Goal: Transaction & Acquisition: Purchase product/service

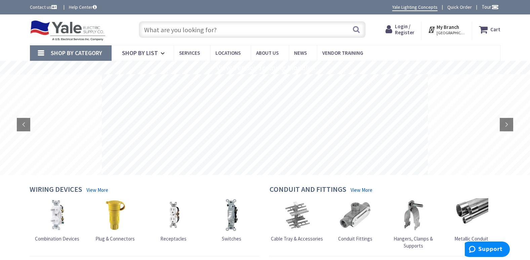
click at [92, 59] on link "Shop By Category" at bounding box center [71, 52] width 82 height 15
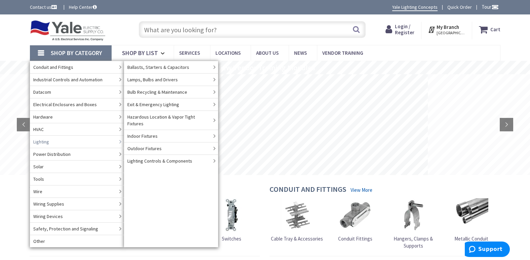
click at [58, 141] on link "Lighting" at bounding box center [77, 142] width 94 height 12
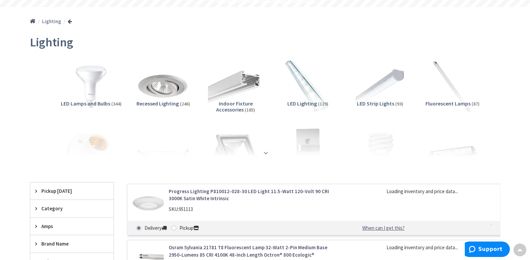
click at [257, 153] on div at bounding box center [265, 138] width 437 height 37
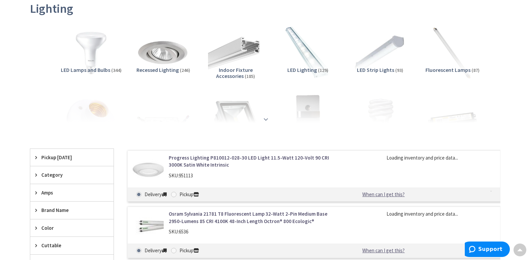
click at [267, 119] on strong at bounding box center [266, 119] width 8 height 7
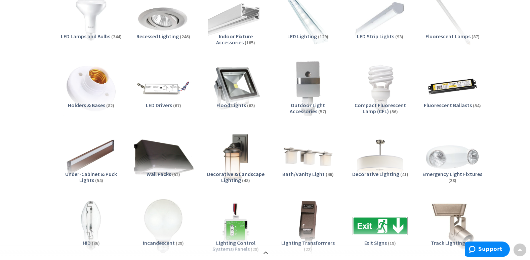
click at [154, 152] on img at bounding box center [163, 157] width 61 height 61
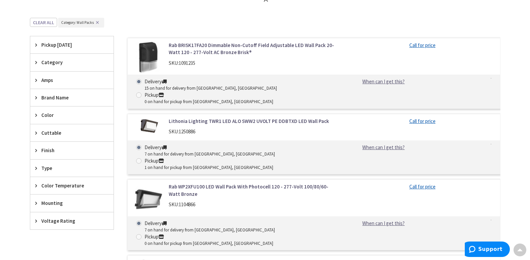
scroll to position [673, 0]
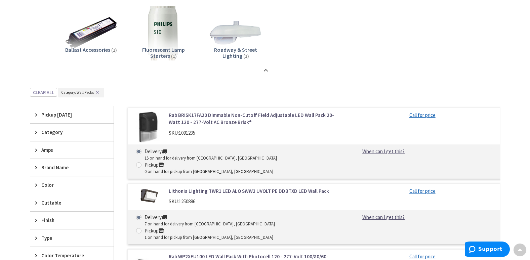
click at [68, 115] on span "Pickup Today" at bounding box center [68, 114] width 55 height 7
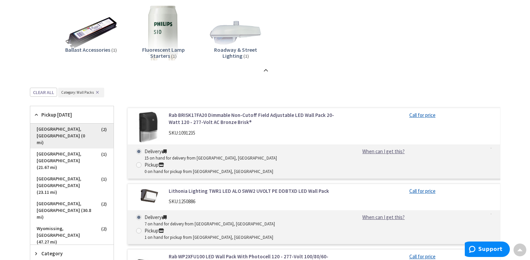
click at [77, 130] on span "Harrisburg, PA (0 mi)" at bounding box center [71, 136] width 83 height 25
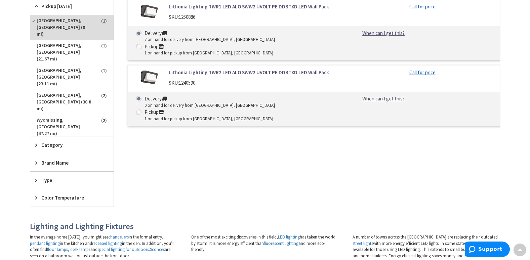
scroll to position [378, 0]
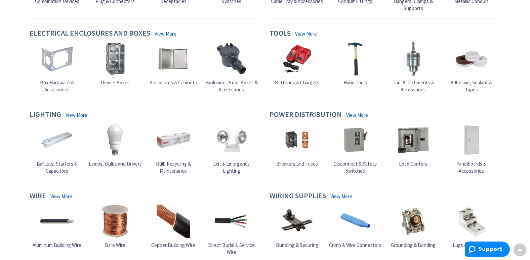
scroll to position [235, 0]
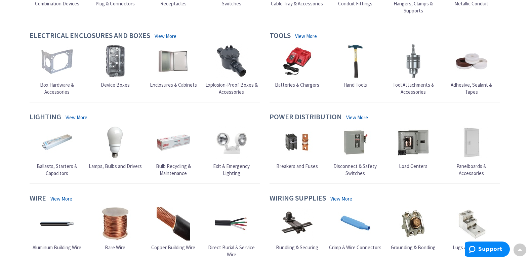
click at [73, 118] on link "View More" at bounding box center [77, 117] width 22 height 7
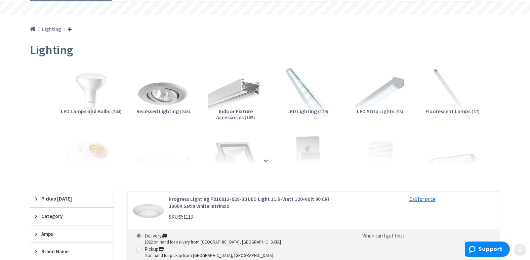
scroll to position [67, 0]
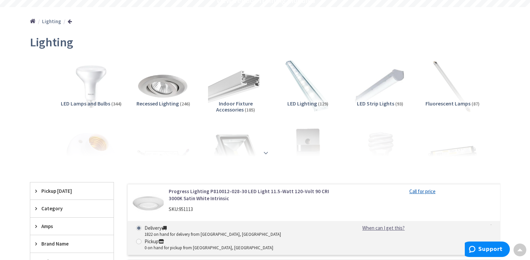
click at [263, 156] on strong at bounding box center [266, 152] width 8 height 7
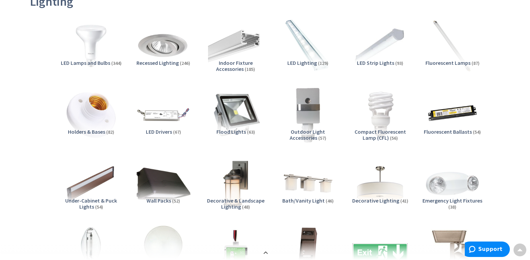
scroll to position [168, 0]
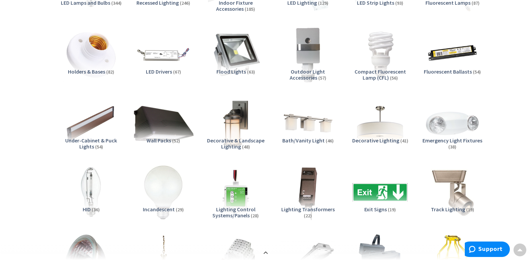
click at [165, 135] on img at bounding box center [163, 123] width 61 height 61
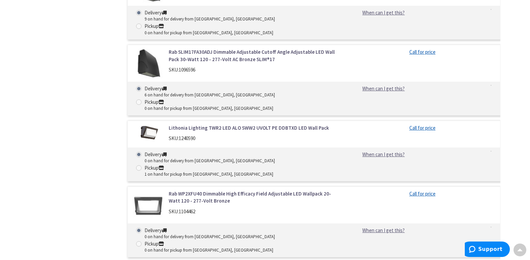
scroll to position [1063, 0]
